Goal: Task Accomplishment & Management: Use online tool/utility

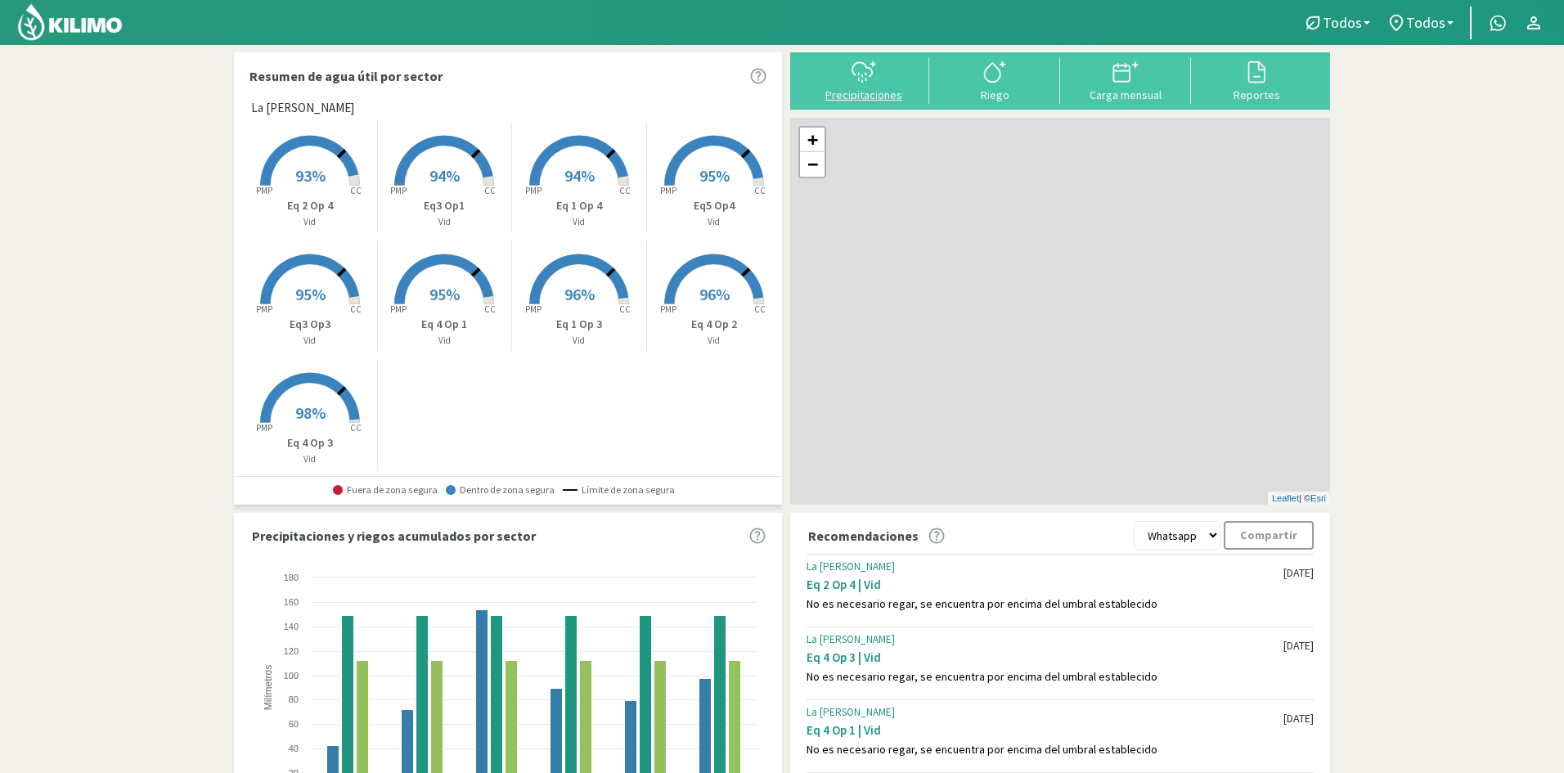
click at [846, 73] on div at bounding box center [863, 72] width 121 height 26
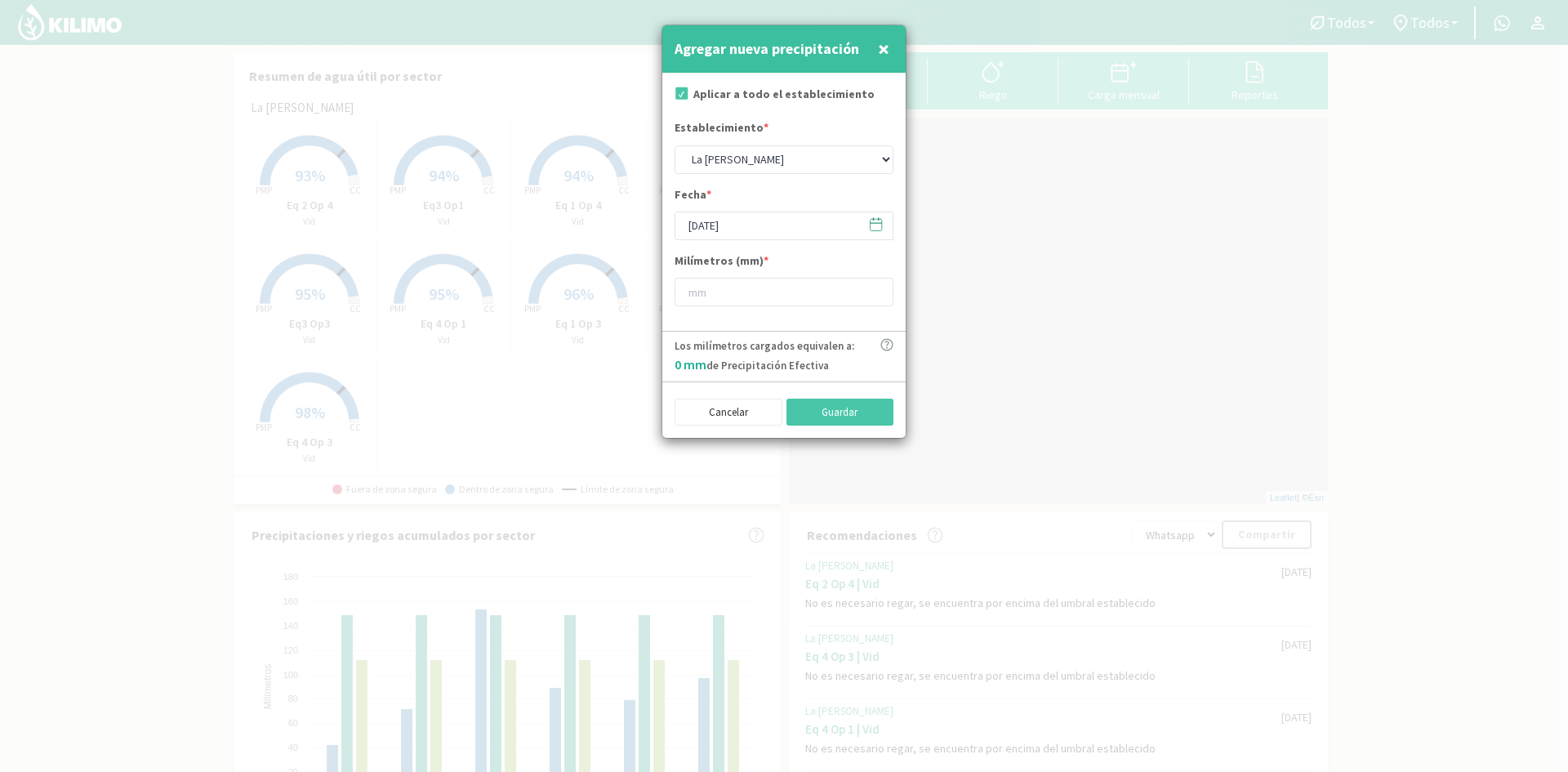
click at [874, 227] on icon at bounding box center [876, 225] width 16 height 16
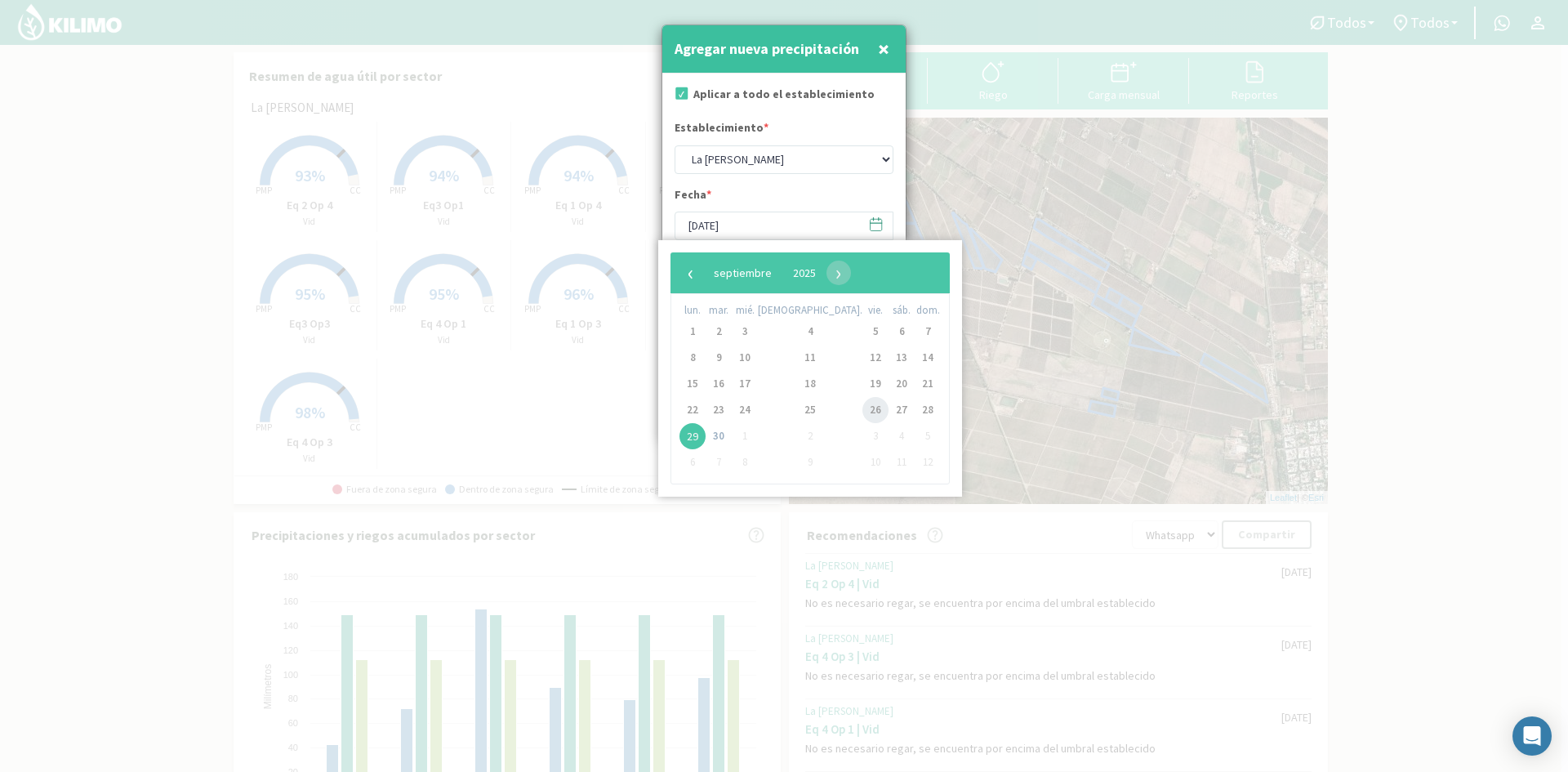
click at [863, 412] on span "26" at bounding box center [876, 410] width 26 height 26
type input "26/09/2025"
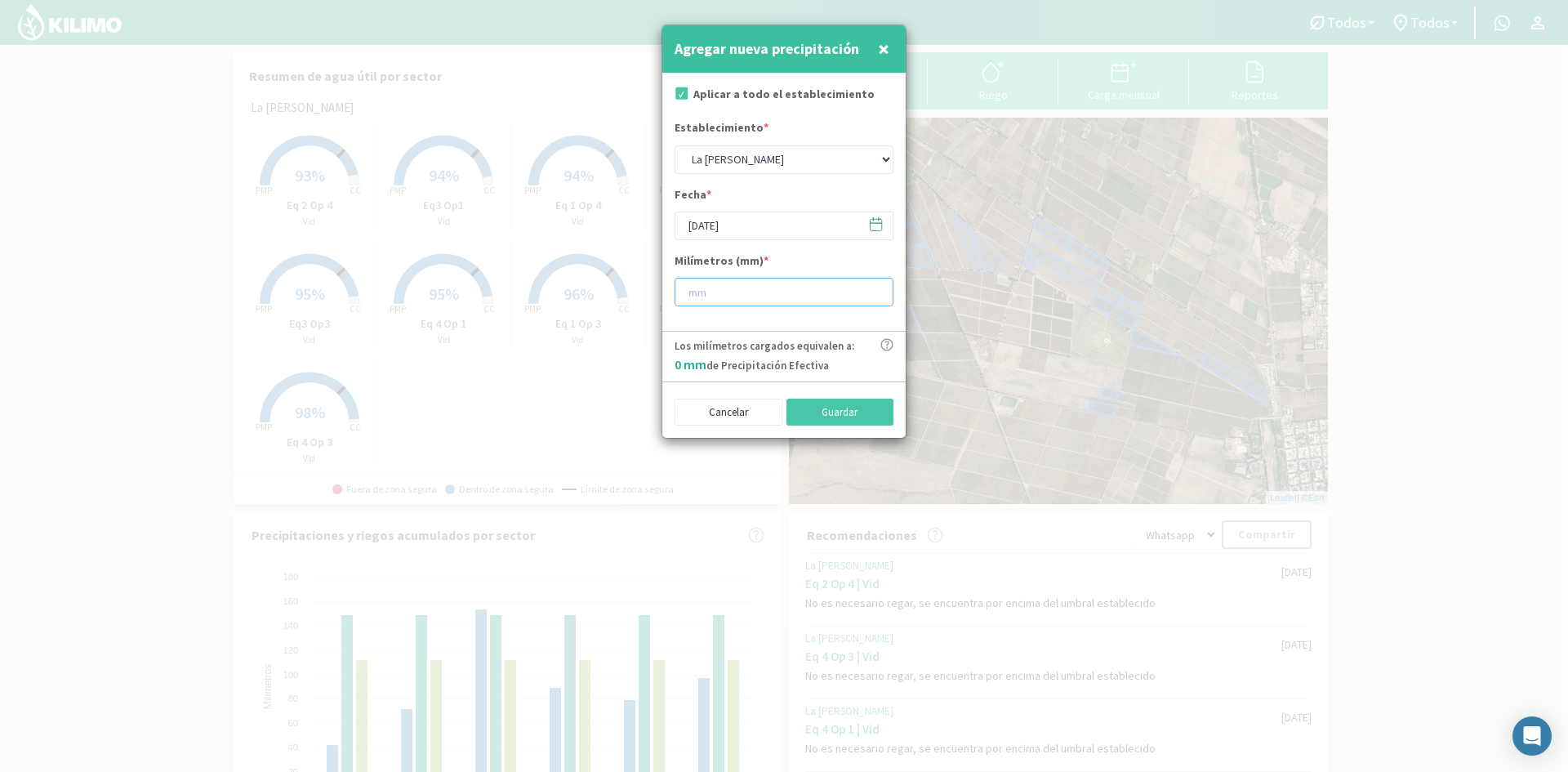
click at [770, 296] on input "number" at bounding box center [784, 292] width 219 height 29
type input "3"
click at [835, 414] on button "Guardar" at bounding box center [841, 412] width 108 height 28
type input "[DATE]"
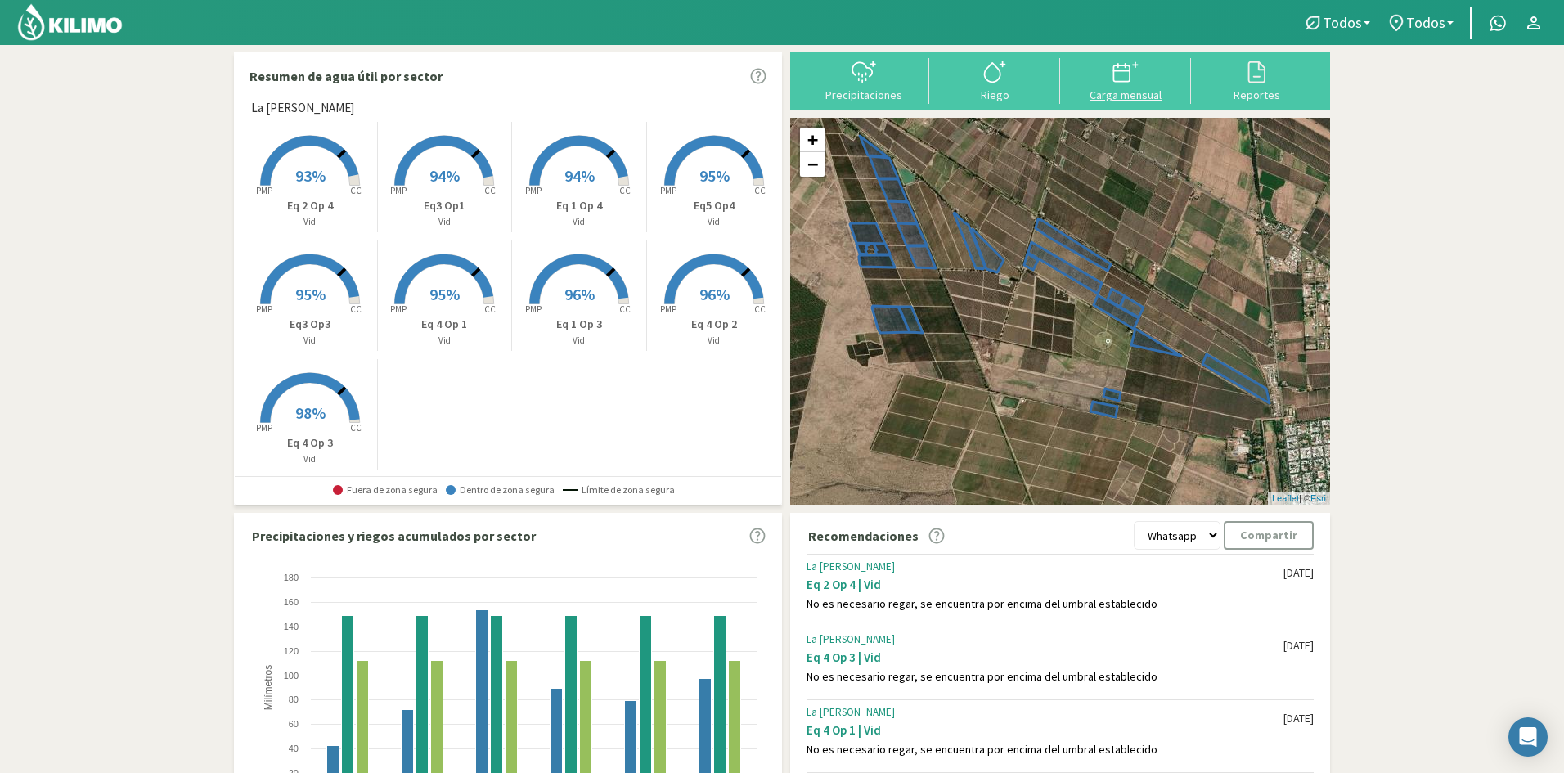
click at [1131, 79] on icon at bounding box center [1125, 72] width 26 height 26
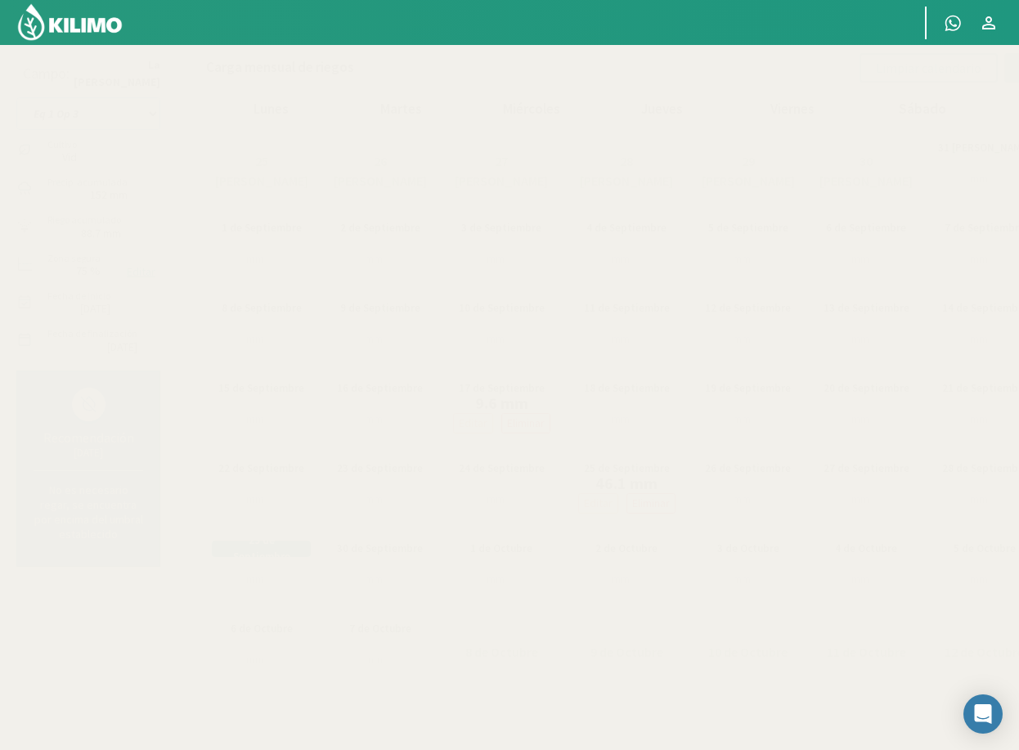
click at [68, 115] on select "Eq 1 Op 3 Eq 1 Op 4 Eq 2 Op 4 Eq3 Op1 Eq3 Op3 Eq 4 Op 1 Eq 4 Op 2 Eq 4 Op 3 Eq5…" at bounding box center [88, 113] width 144 height 33
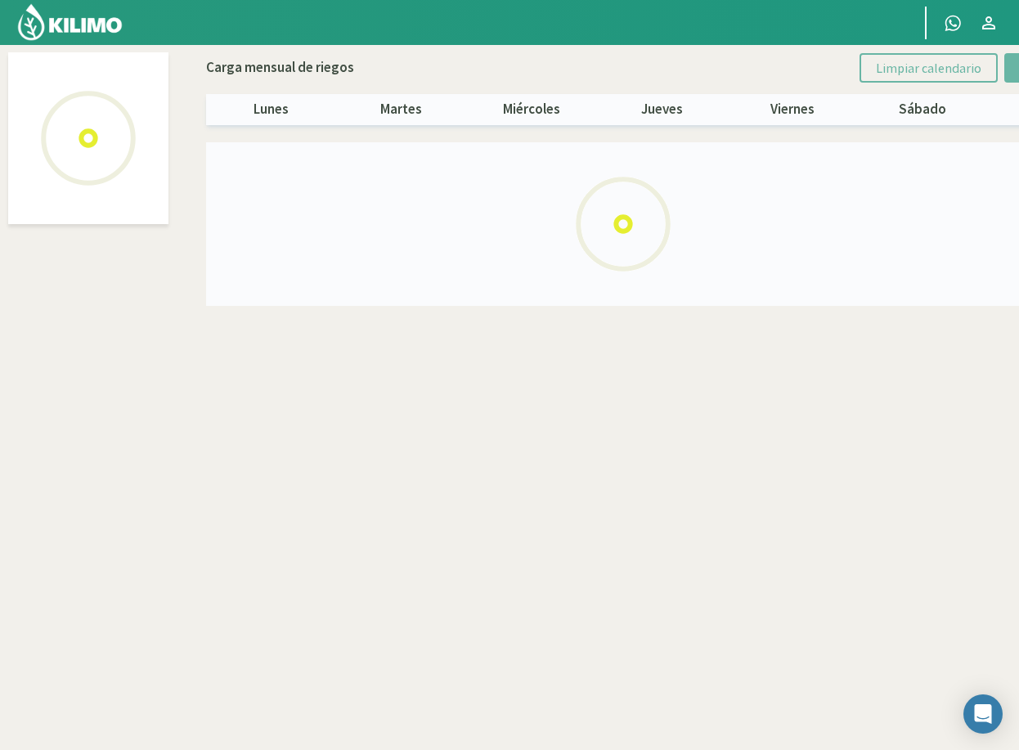
select select "7: Object"
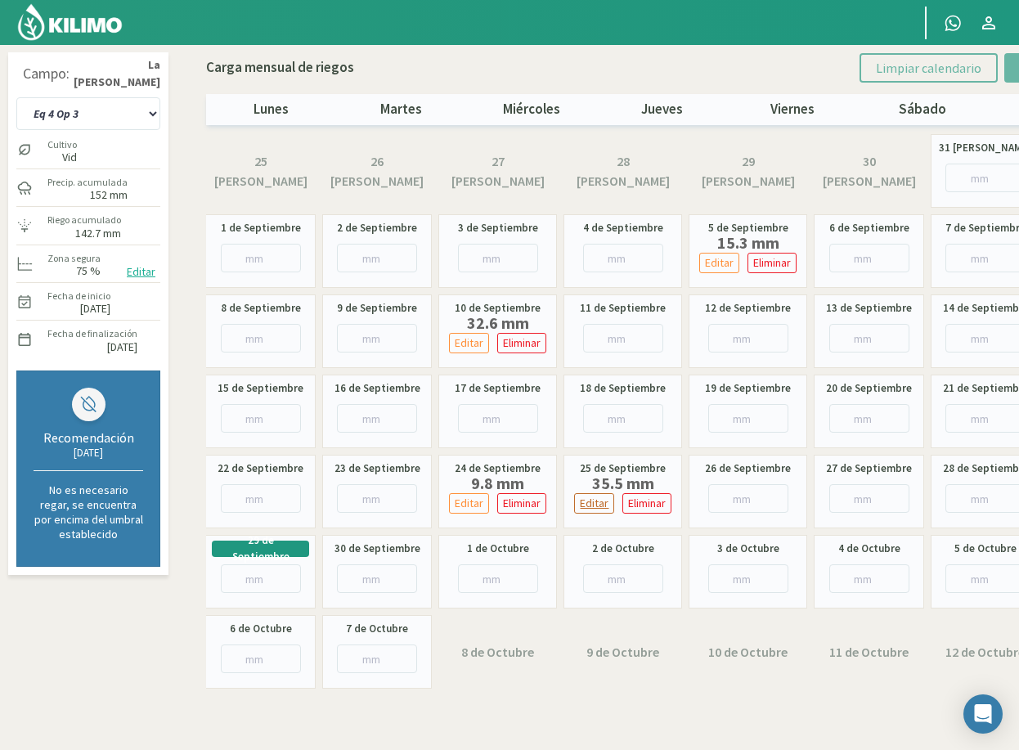
click at [601, 501] on p "Editar" at bounding box center [594, 503] width 29 height 19
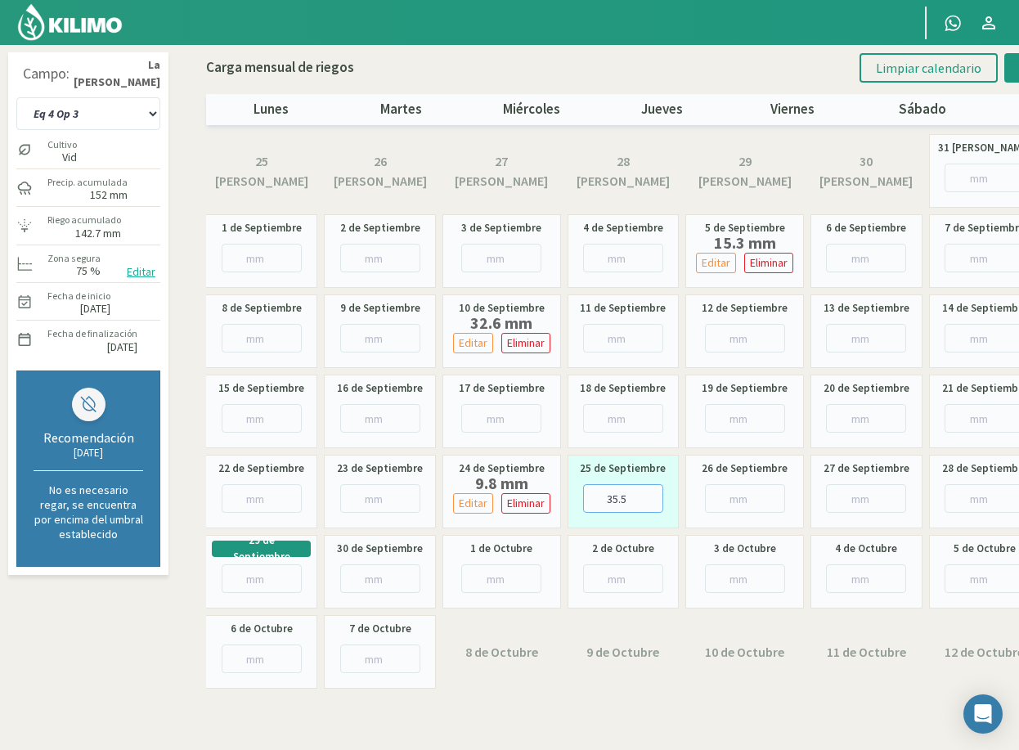
click at [614, 500] on input "35.5" at bounding box center [623, 498] width 80 height 29
click at [616, 496] on input "35.5" at bounding box center [623, 498] width 80 height 29
type input "36.5"
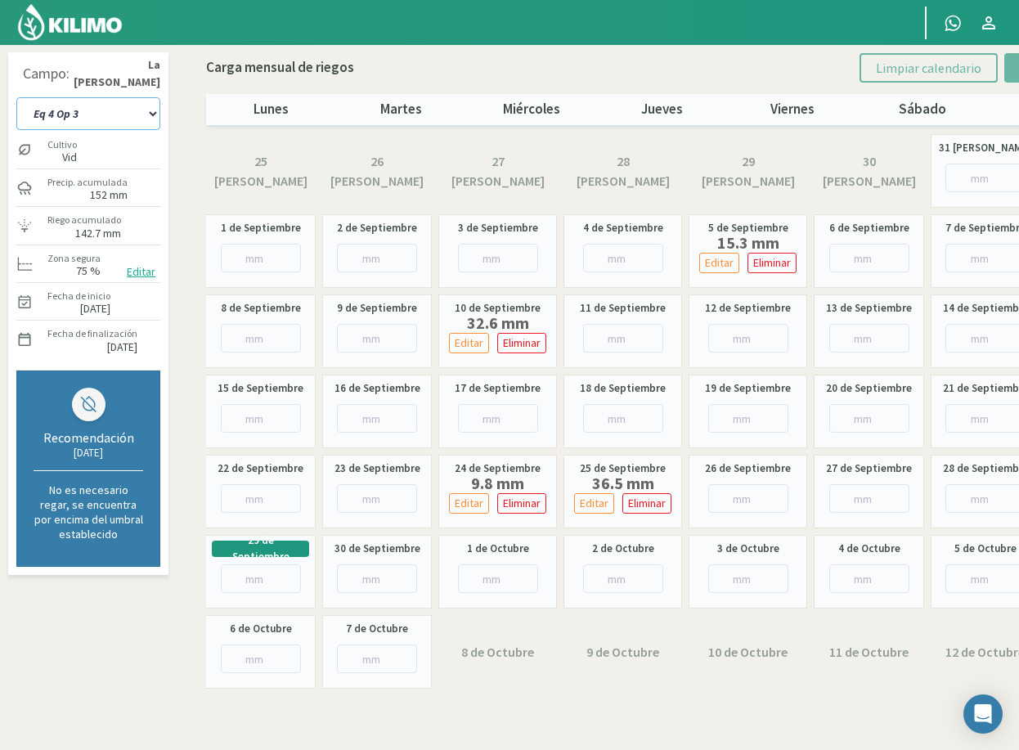
click at [105, 121] on select "Eq 1 Op 3 Eq 1 Op 4 Eq 2 Op 4 Eq3 Op1 Eq3 Op3 Eq 4 Op 1 Eq 4 Op 2 Eq 4 Op 3 Eq5…" at bounding box center [88, 113] width 144 height 33
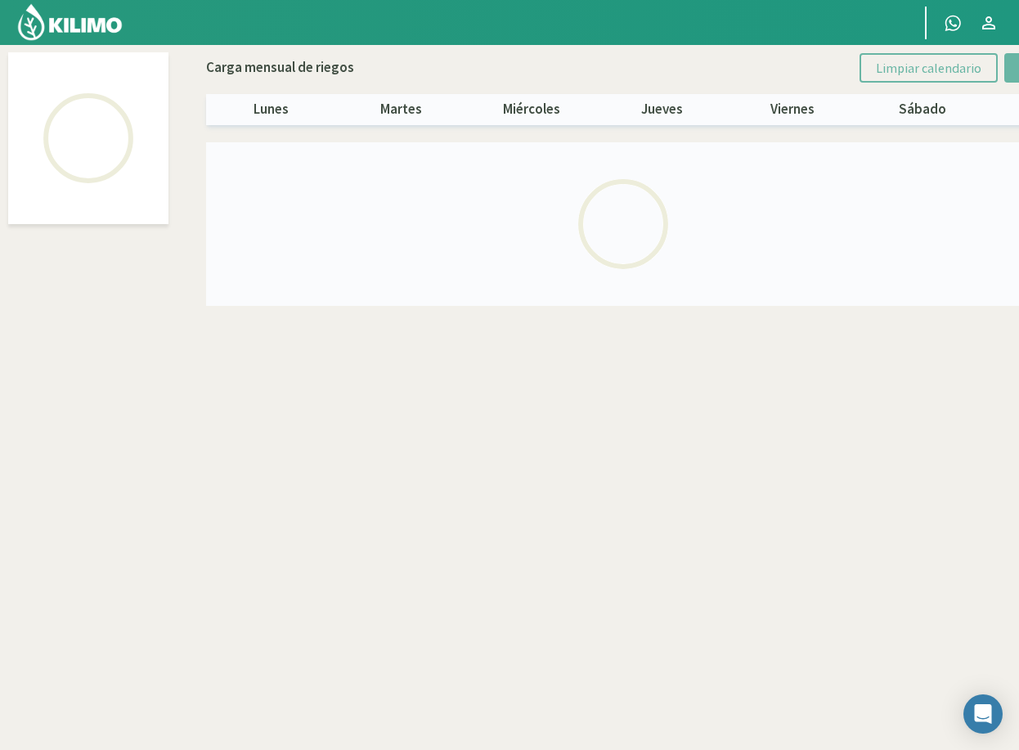
select select "6: Object"
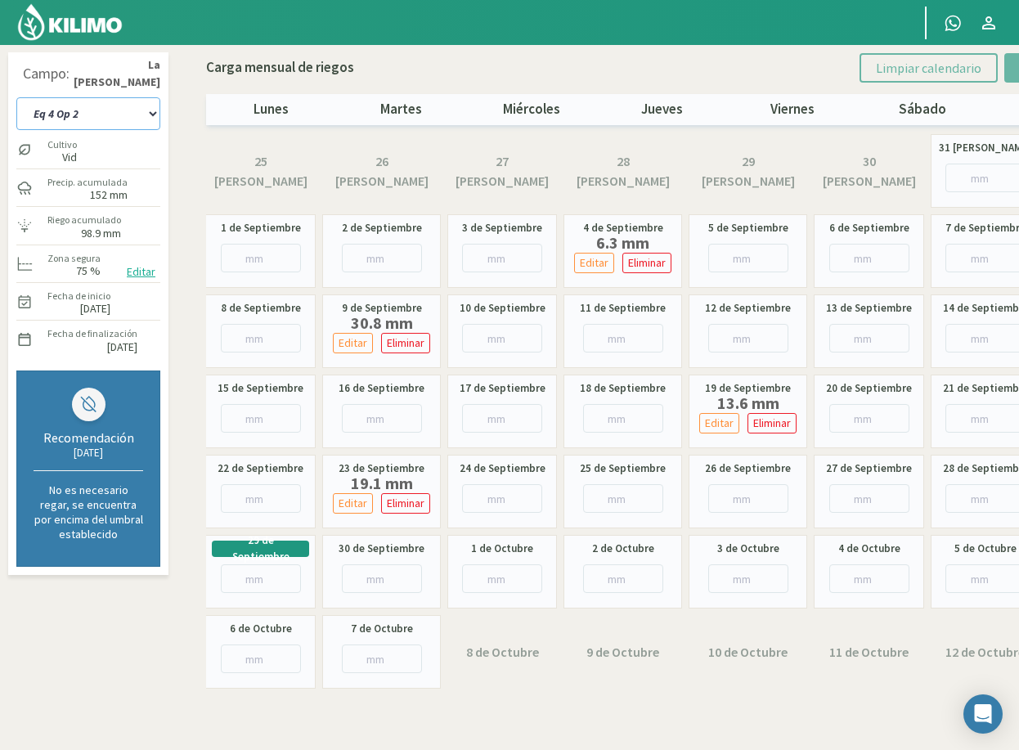
click at [118, 113] on select "Eq 1 Op 3 Eq 1 Op 4 Eq 2 Op 4 Eq3 Op1 Eq3 Op3 Eq 4 Op 1 Eq 4 Op 2 Eq 4 Op 3 Eq5…" at bounding box center [88, 113] width 144 height 33
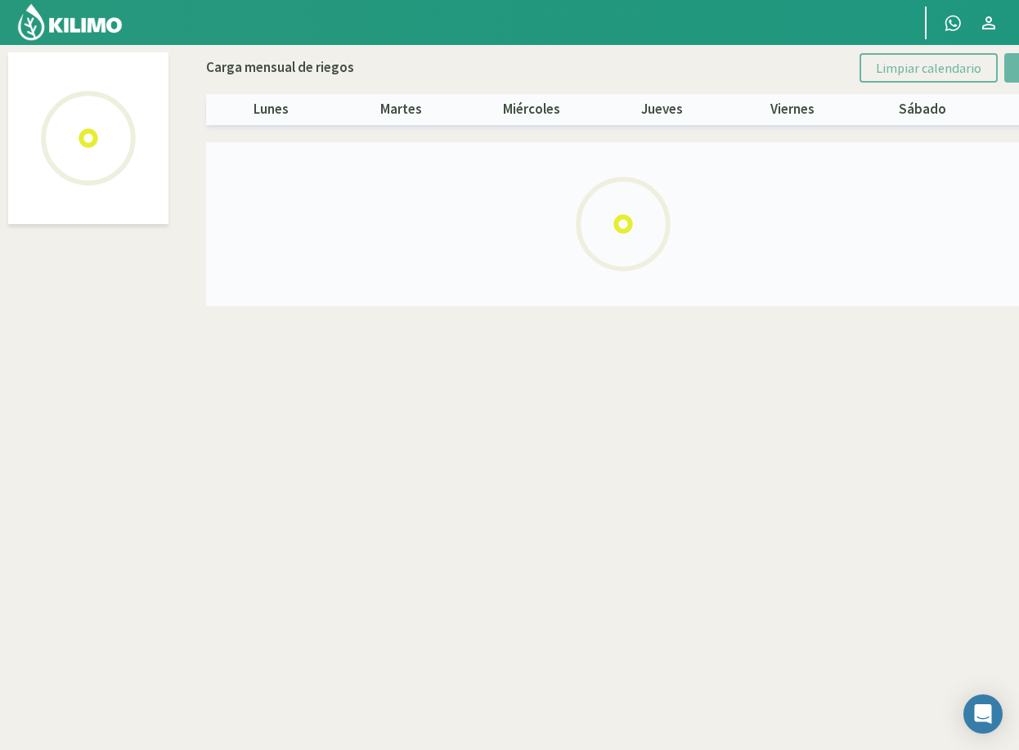
select select "5: Object"
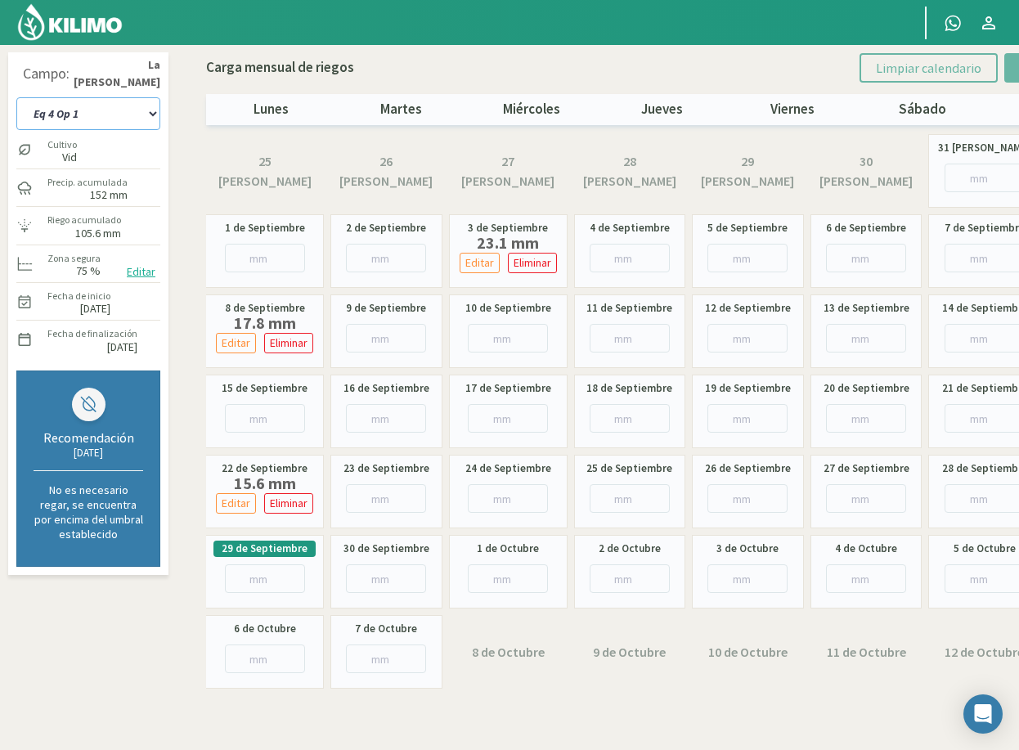
click at [98, 114] on select "Eq 1 Op 3 Eq 1 Op 4 Eq 2 Op 4 Eq3 Op1 Eq3 Op3 Eq 4 Op 1 Eq 4 Op 2 Eq 4 Op 3 Eq5…" at bounding box center [88, 113] width 144 height 33
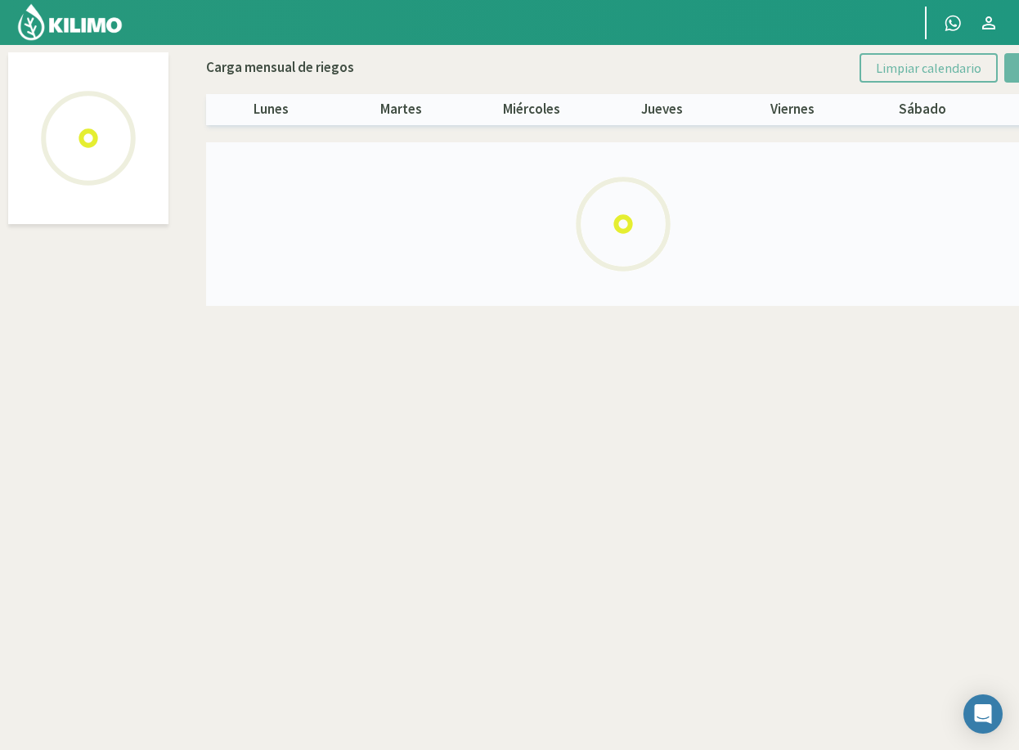
select select "8: Object"
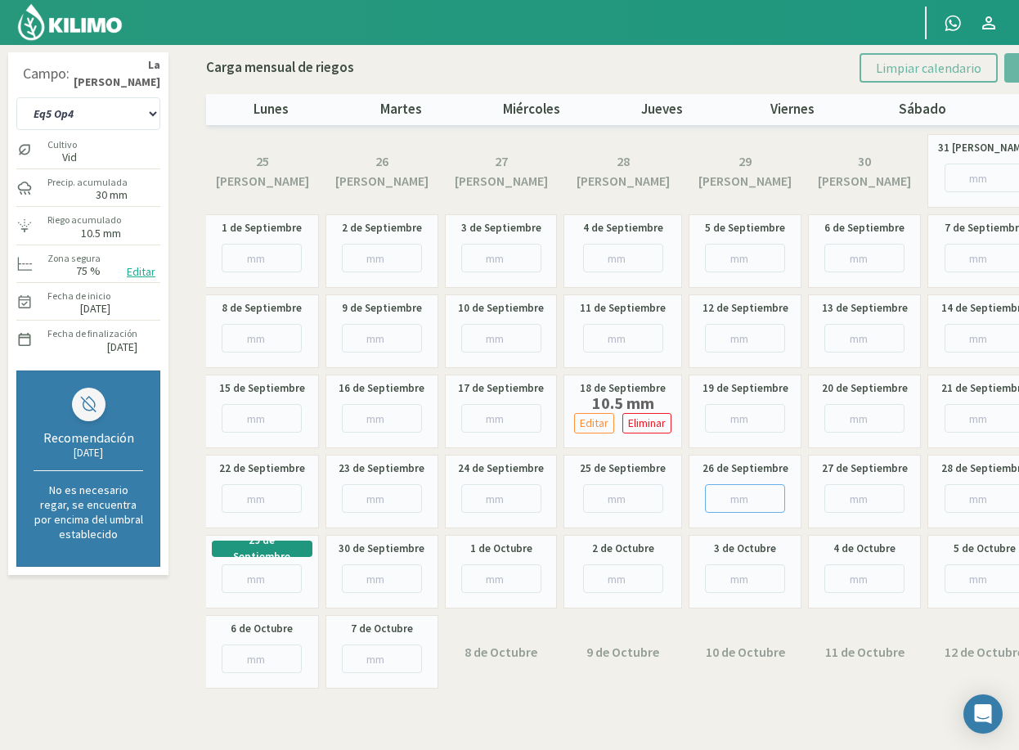
click at [731, 492] on input "number" at bounding box center [745, 498] width 80 height 29
type input "20"
type input "20.5"
click at [70, 115] on select "Eq 1 Op 3 Eq 1 Op 4 Eq 2 Op 4 Eq3 Op1 Eq3 Op3 Eq 4 Op 1 Eq 4 Op 2 Eq 4 Op 3 Eq5…" at bounding box center [88, 113] width 144 height 33
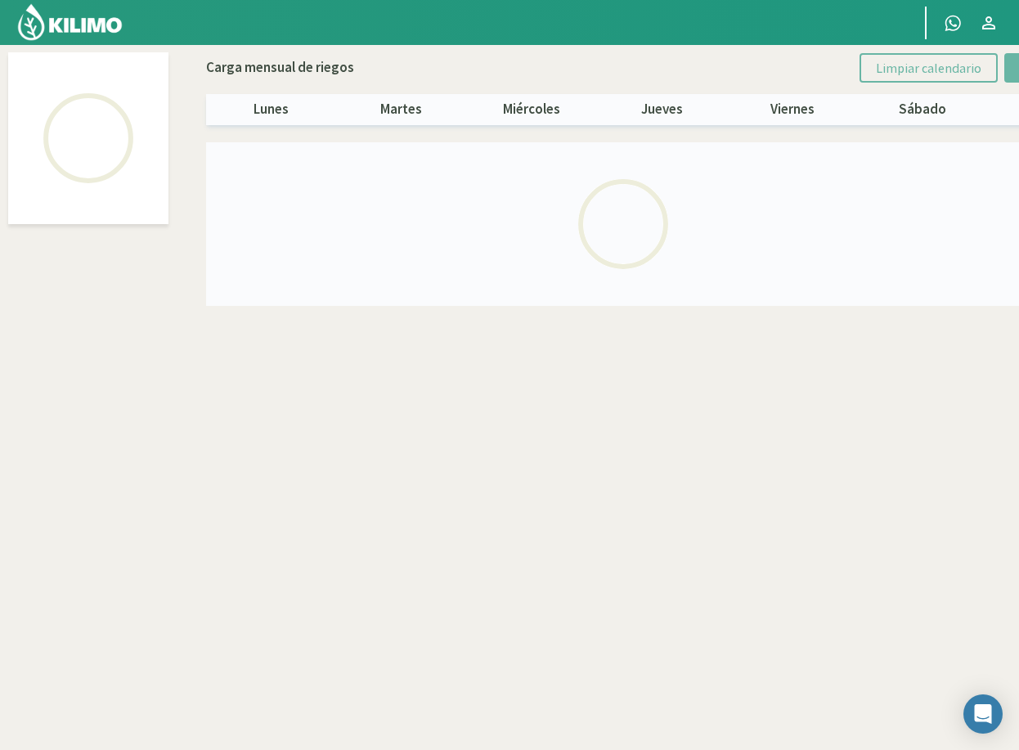
select select "2: Object"
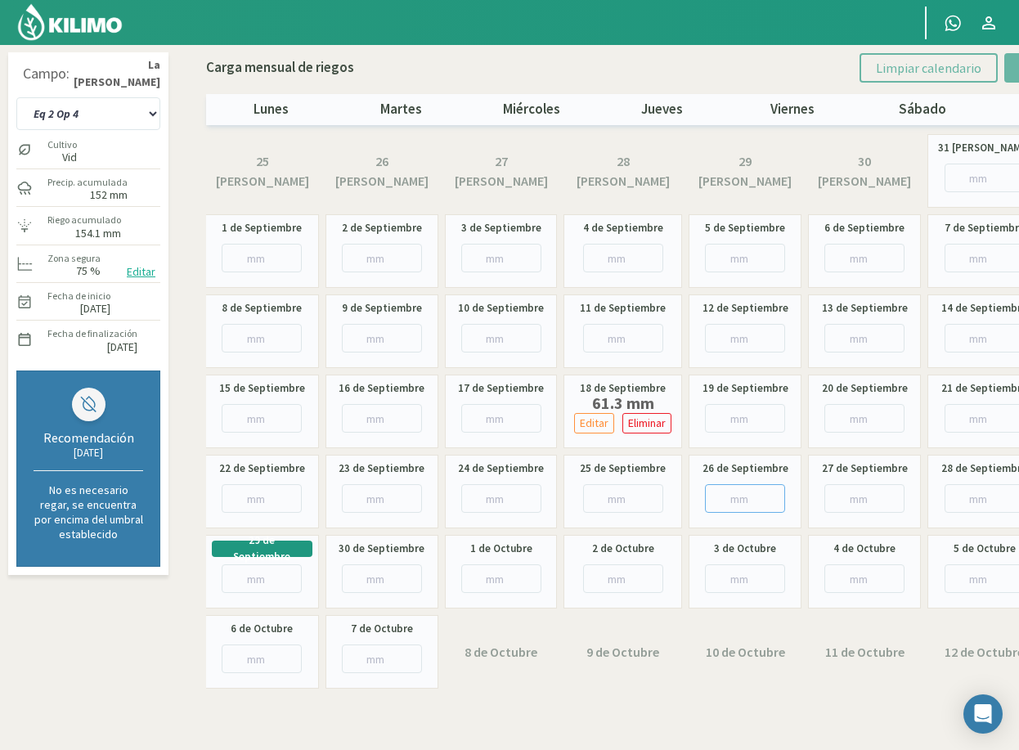
click at [732, 494] on input "number" at bounding box center [745, 498] width 80 height 29
type input "21"
type input "21.1"
click at [70, 114] on select "Eq 1 Op 3 Eq 1 Op 4 Eq 2 Op 4 Eq3 Op1 Eq3 Op3 Eq 4 Op 1 Eq 4 Op 2 Eq 4 Op 3 Eq5…" at bounding box center [88, 113] width 144 height 33
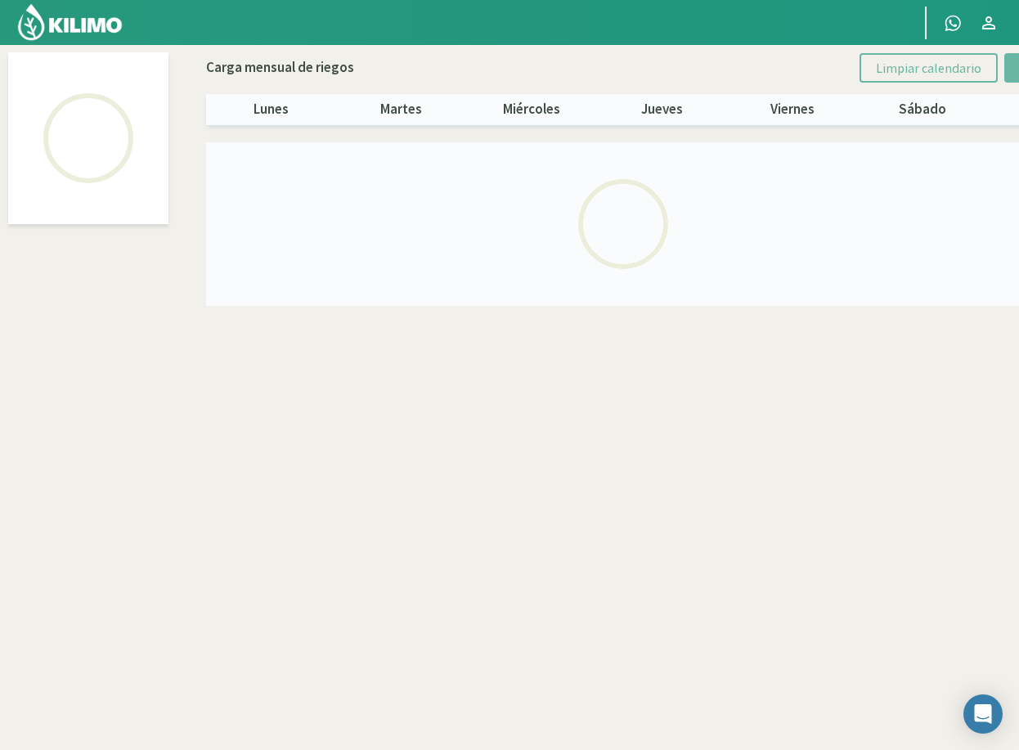
select select "4: Object"
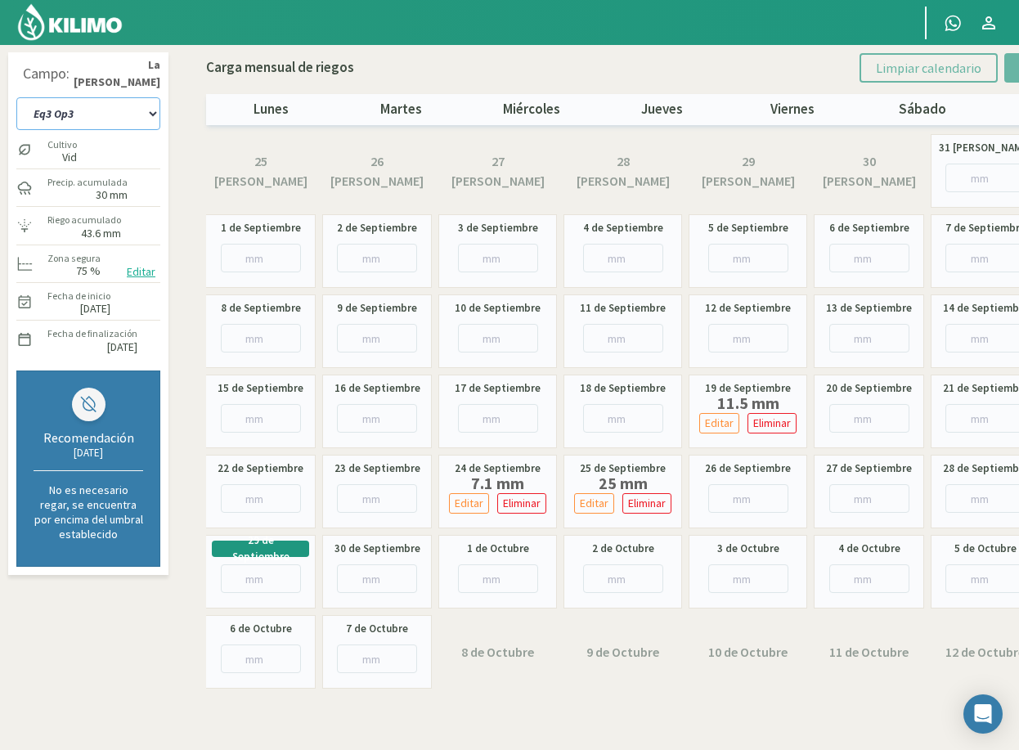
click at [140, 108] on select "Eq 1 Op 3 Eq 1 Op 4 Eq 2 Op 4 Eq3 Op1 Eq3 Op3 Eq 4 Op 1 Eq 4 Op 2 Eq 4 Op 3 Eq5…" at bounding box center [88, 113] width 144 height 33
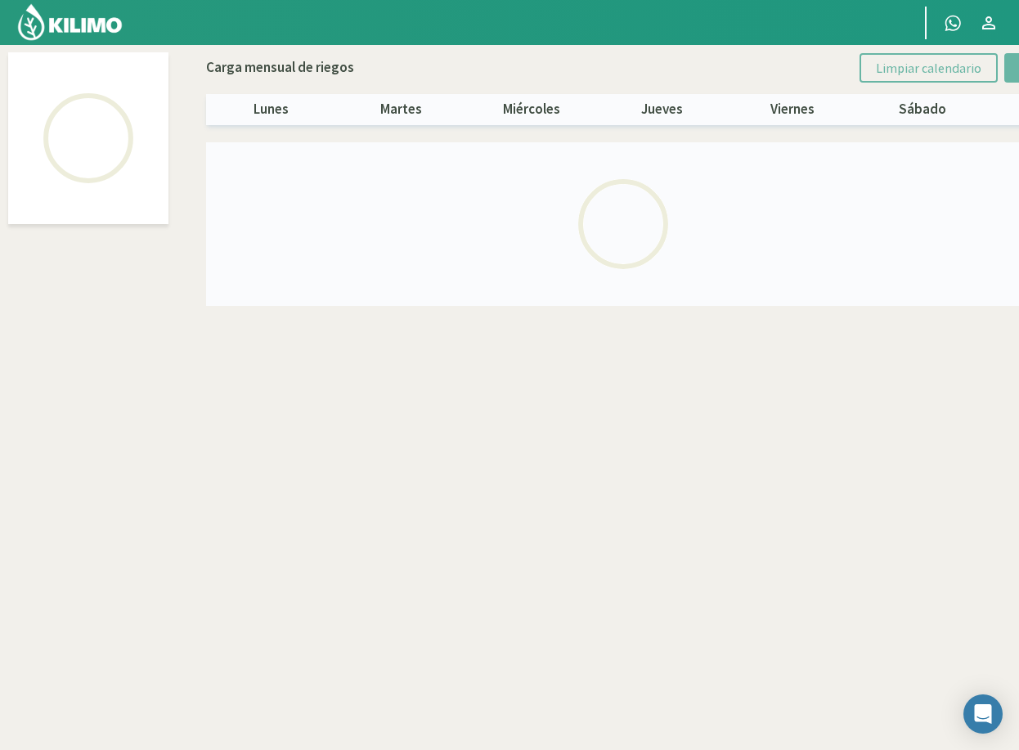
select select "3: Object"
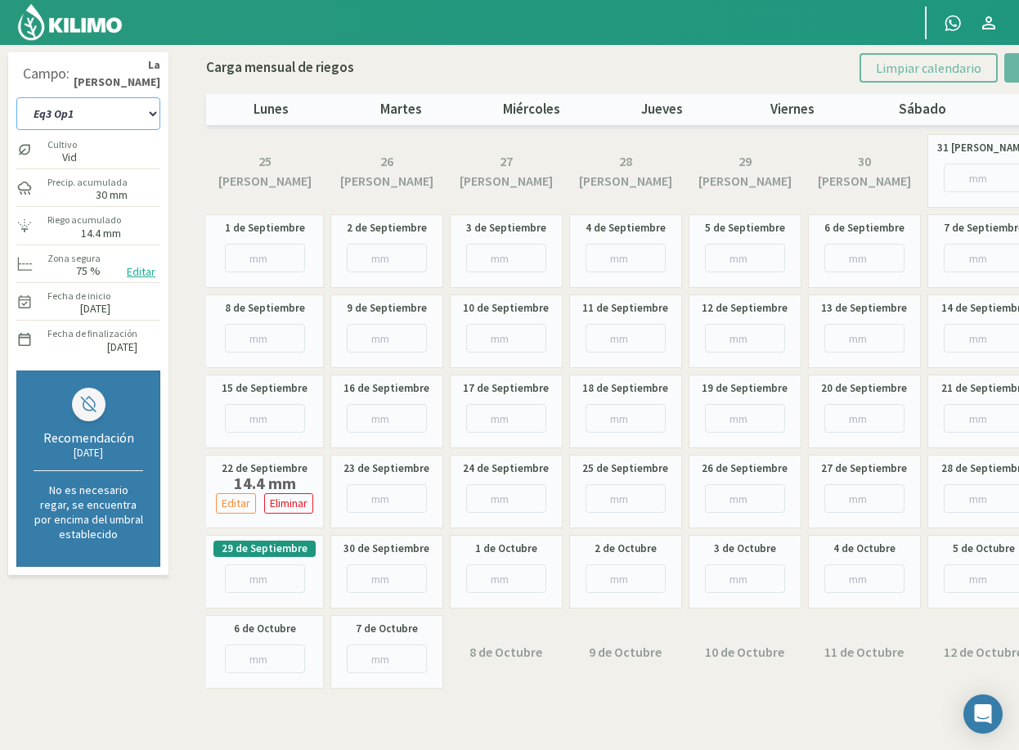
click at [80, 110] on select "Eq 1 Op 3 Eq 1 Op 4 Eq 2 Op 4 Eq3 Op1 Eq3 Op3 Eq 4 Op 1 Eq 4 Op 2 Eq 4 Op 3 Eq5…" at bounding box center [88, 113] width 144 height 33
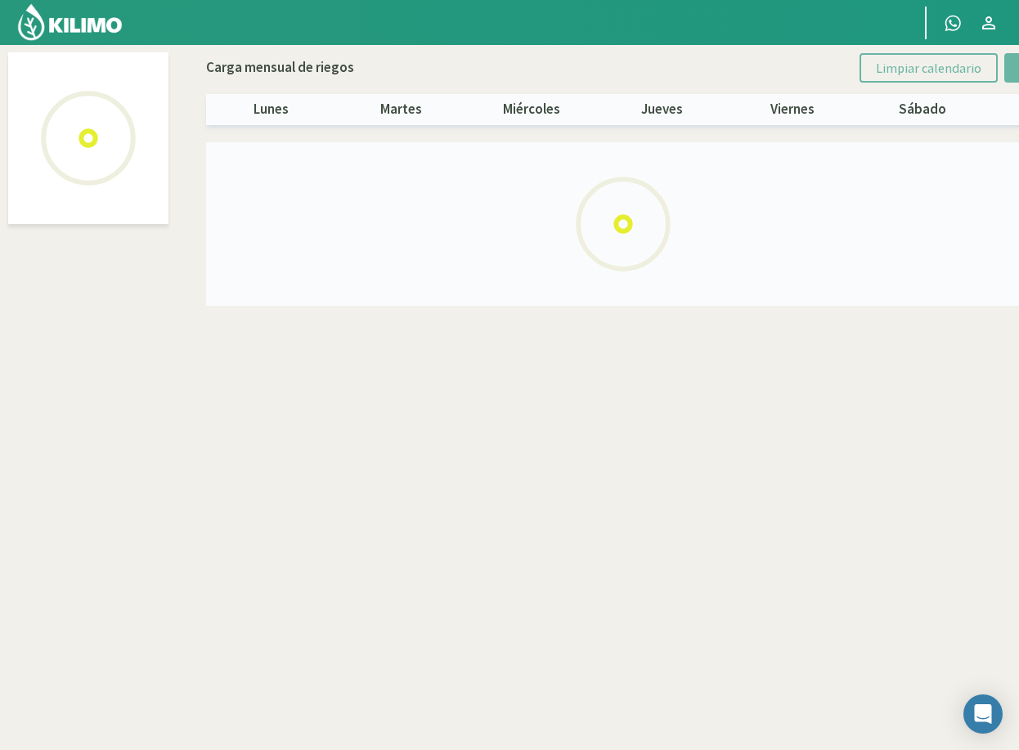
select select "1: Object"
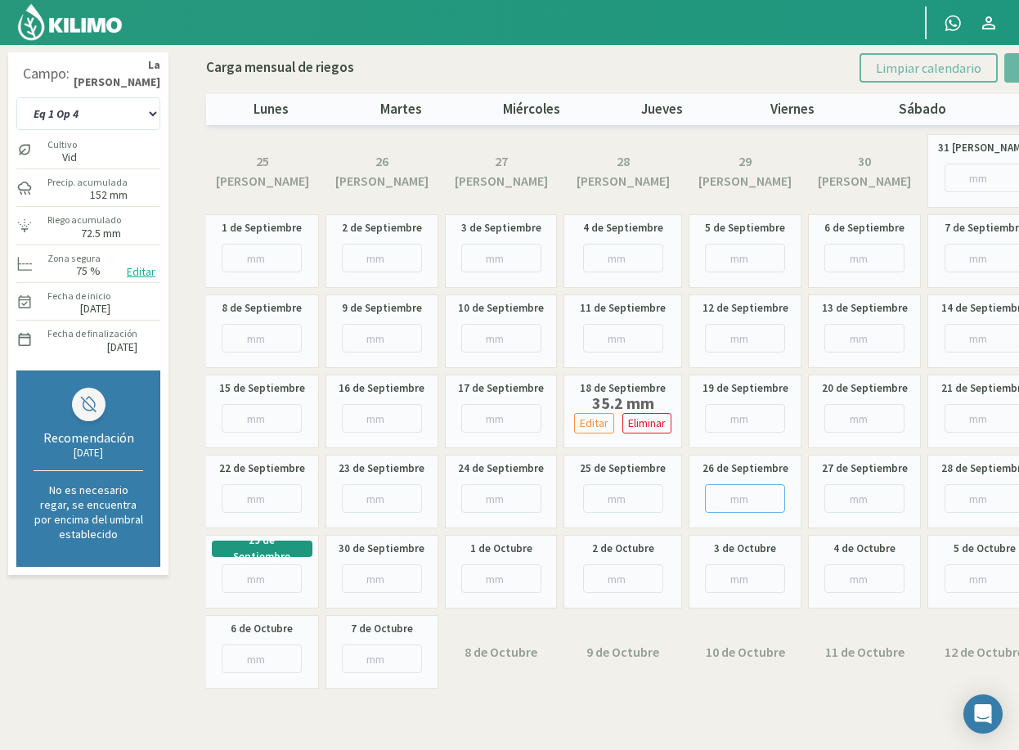
click at [734, 503] on input "number" at bounding box center [745, 498] width 80 height 29
type input "23"
type input "23.2"
click at [87, 110] on select "Eq 1 Op 3 Eq 1 Op 4 Eq 2 Op 4 Eq3 Op1 Eq3 Op3 Eq 4 Op 1 Eq 4 Op 2 Eq 4 Op 3 Eq5…" at bounding box center [88, 113] width 144 height 33
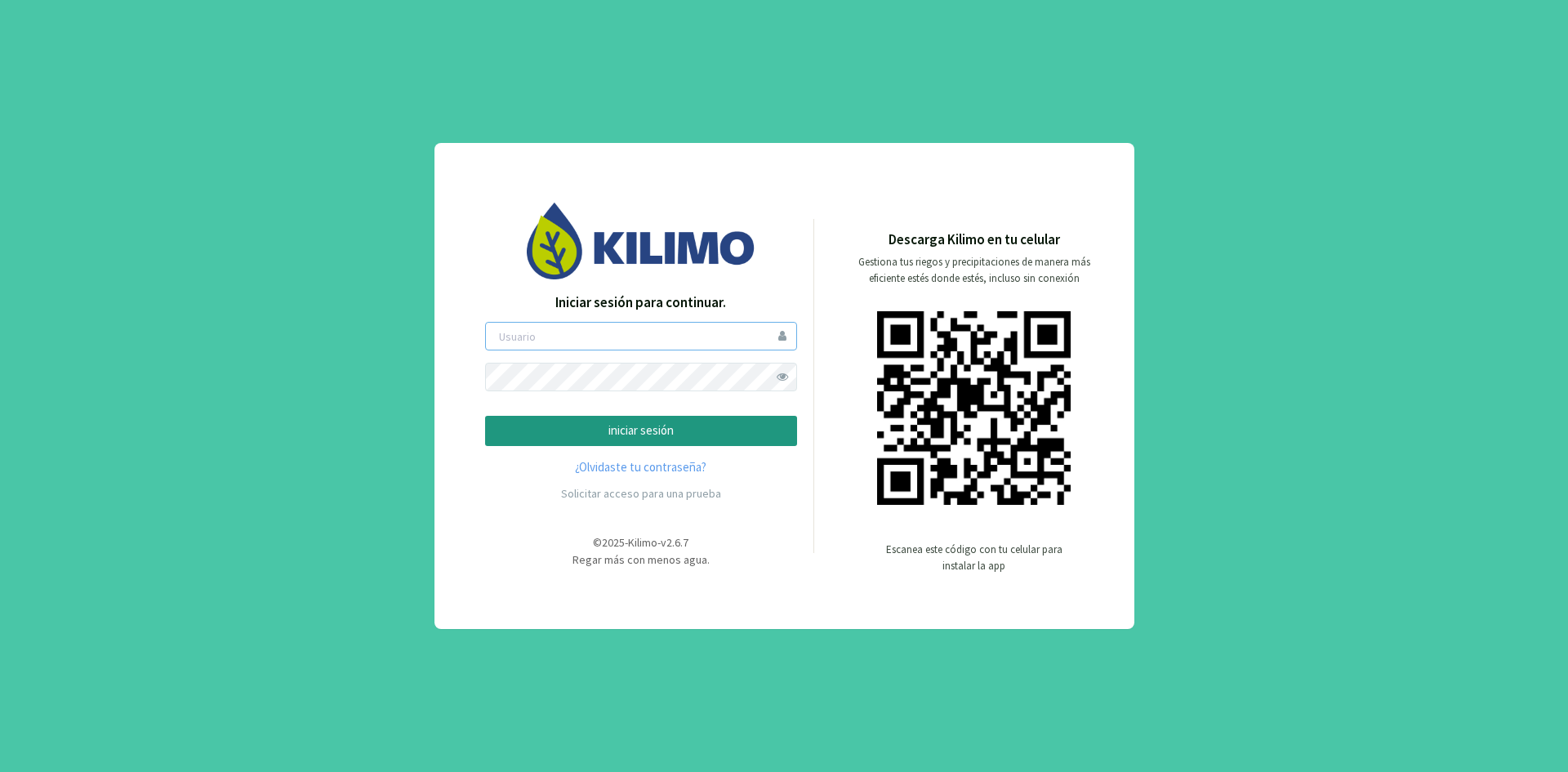
type input "ceferinom"
click at [609, 427] on p "iniciar sesión" at bounding box center [641, 430] width 285 height 19
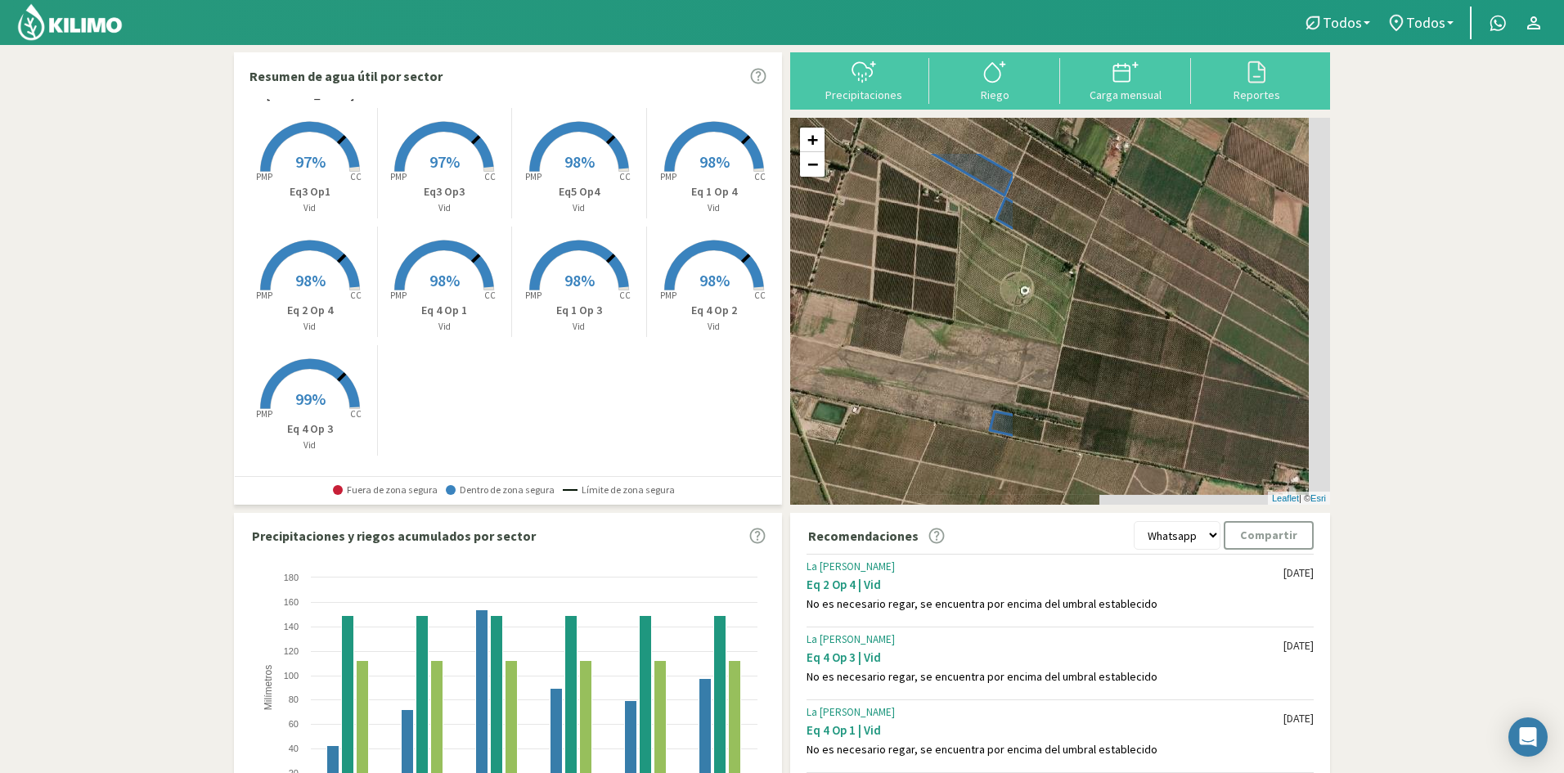
drag, startPoint x: 1143, startPoint y: 325, endPoint x: 784, endPoint y: 385, distance: 364.1
click at [771, 394] on div "Resumen de agua útil por sector La [PERSON_NAME] Created with Highcharts 9.2.2 …" at bounding box center [782, 484] width 1096 height 865
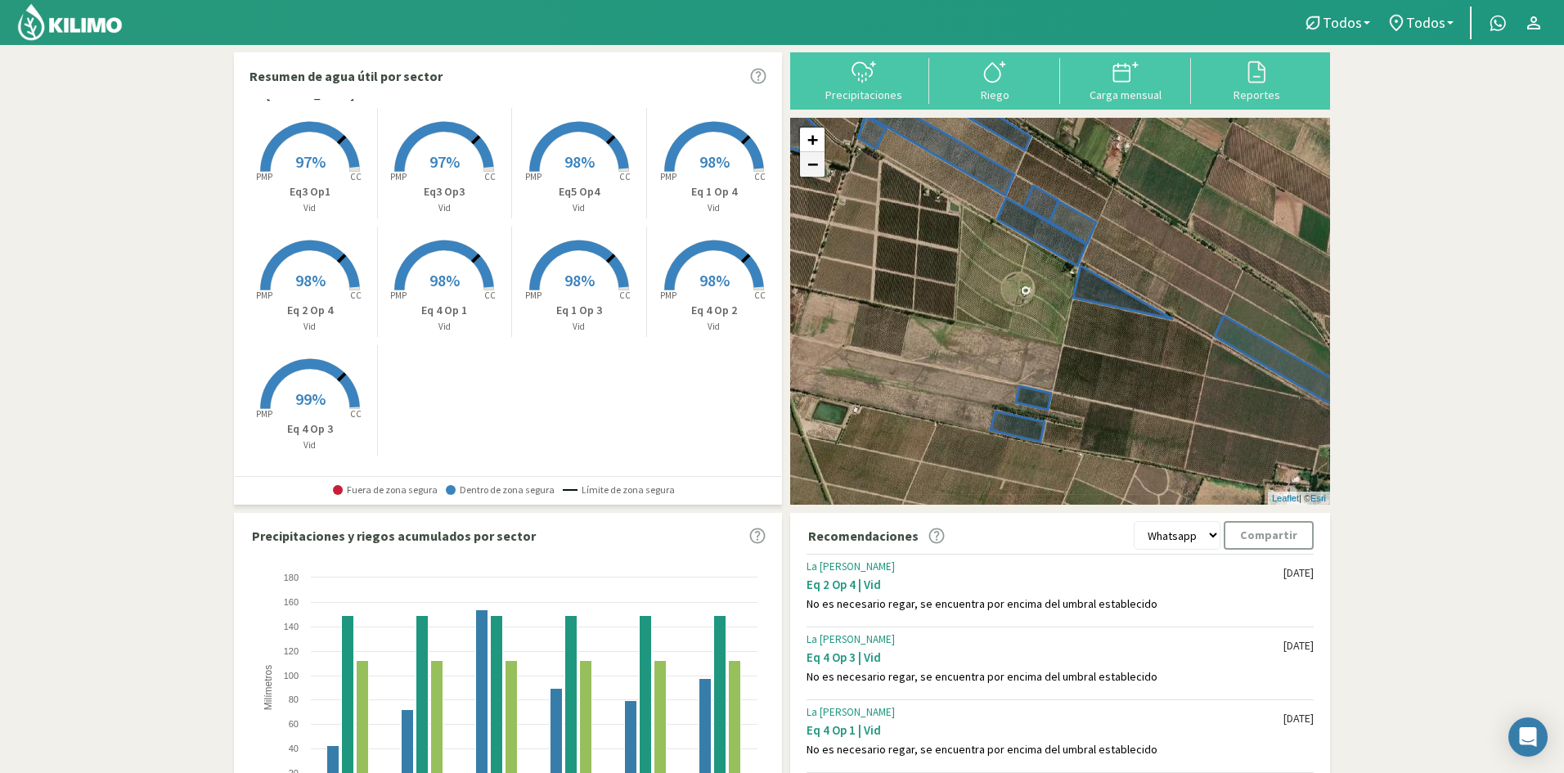
click at [811, 169] on link "−" at bounding box center [812, 164] width 25 height 25
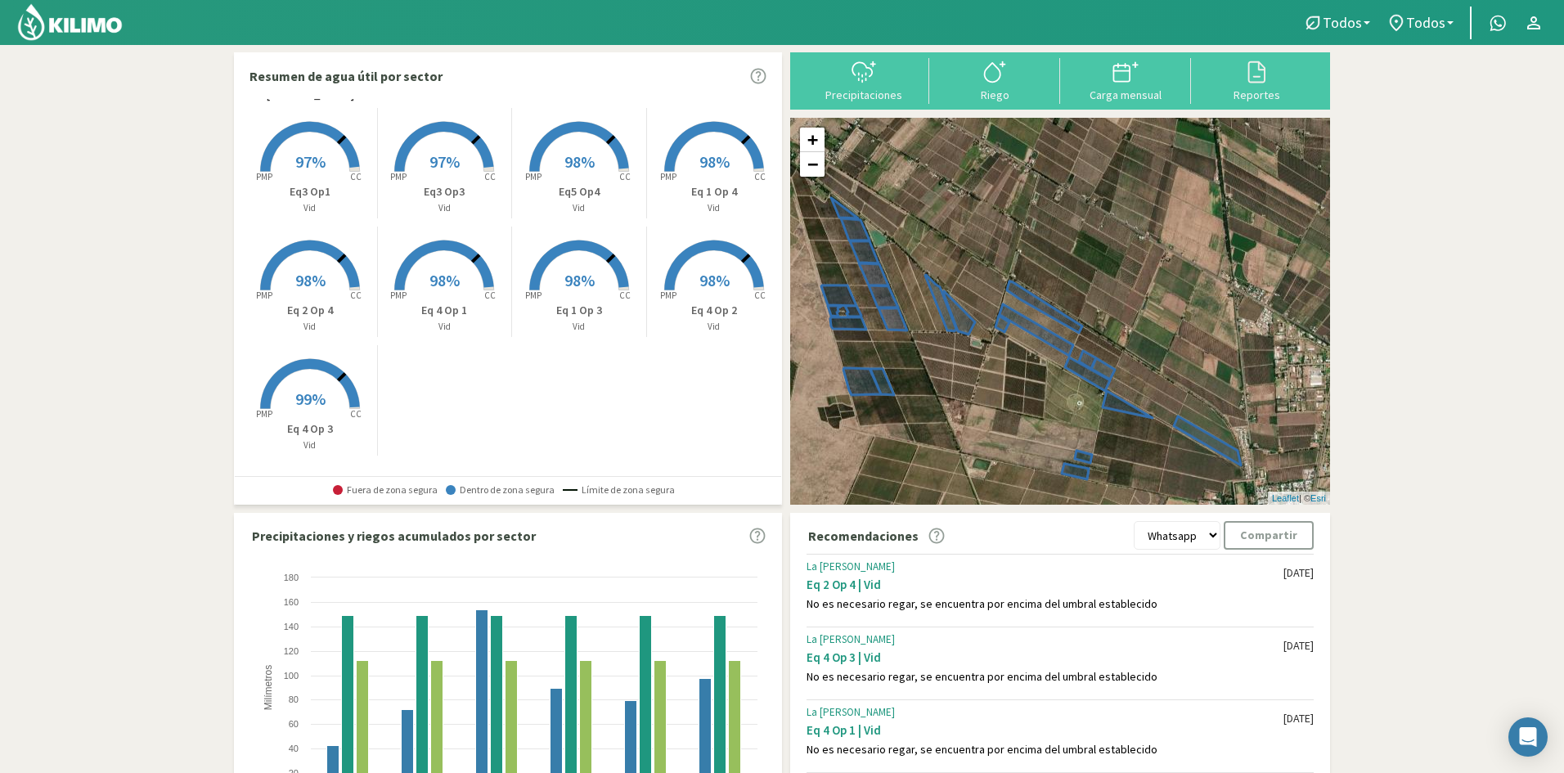
drag, startPoint x: 967, startPoint y: 321, endPoint x: 1007, endPoint y: 429, distance: 115.2
click at [1007, 429] on div "+ − Leaflet | © Esri" at bounding box center [1060, 311] width 540 height 387
